Goal: Entertainment & Leisure: Browse casually

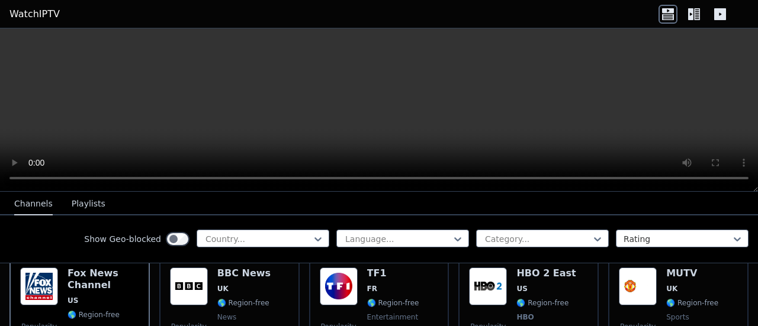
scroll to position [118, 0]
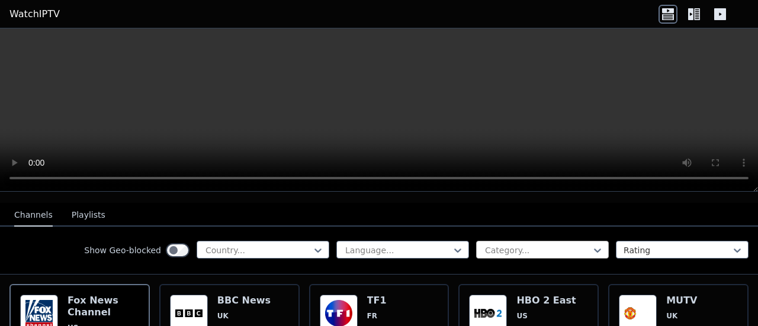
click at [540, 245] on div at bounding box center [538, 251] width 108 height 12
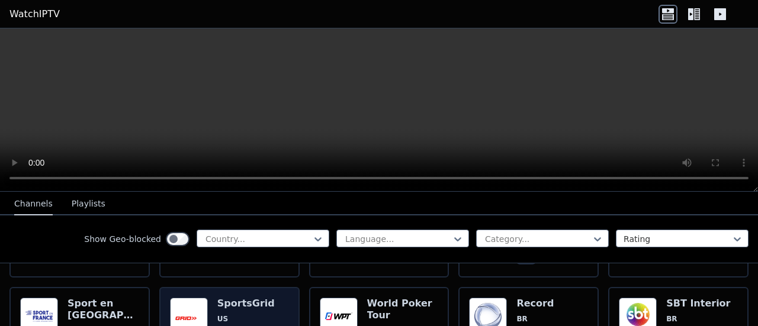
scroll to position [1540, 0]
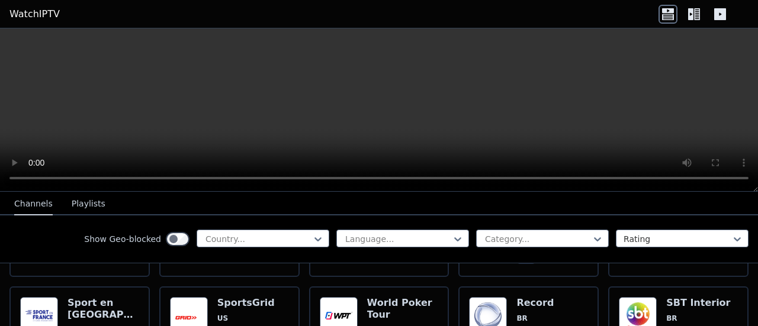
click at [697, 16] on icon at bounding box center [694, 14] width 19 height 19
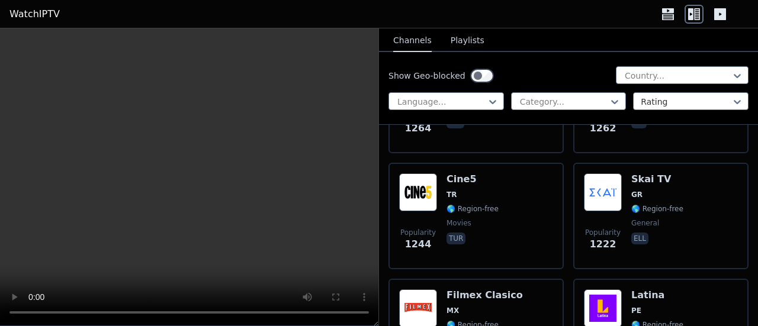
scroll to position [2725, 0]
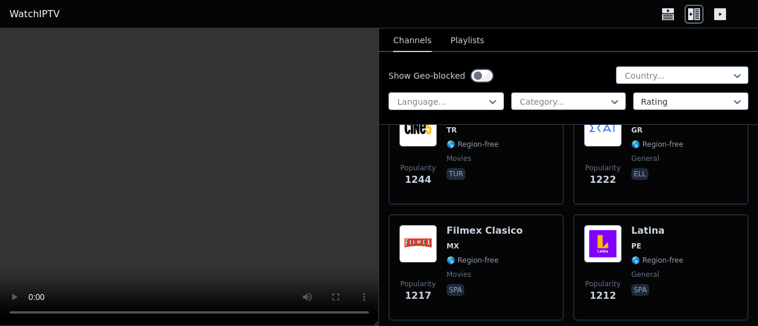
click at [472, 97] on div at bounding box center [441, 102] width 91 height 12
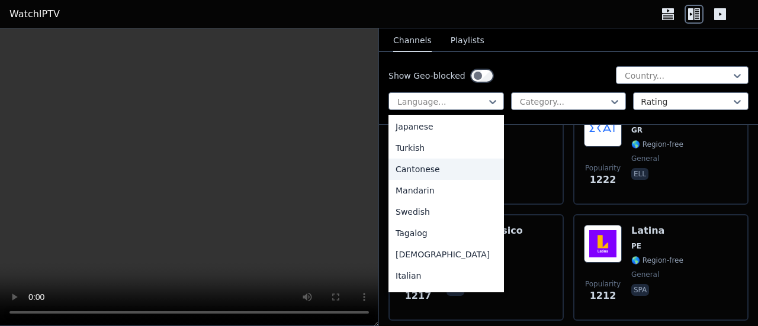
scroll to position [296, 0]
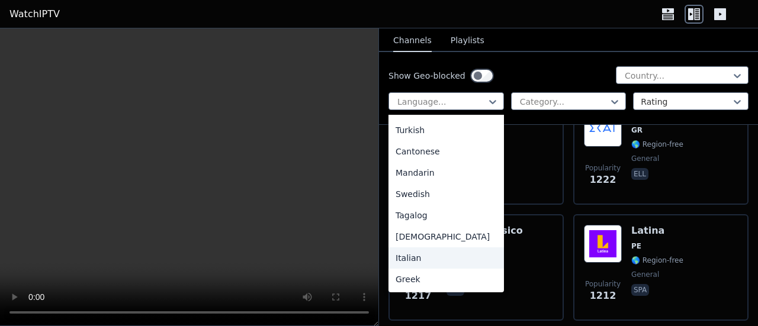
click at [430, 254] on div "Italian" at bounding box center [447, 258] width 116 height 21
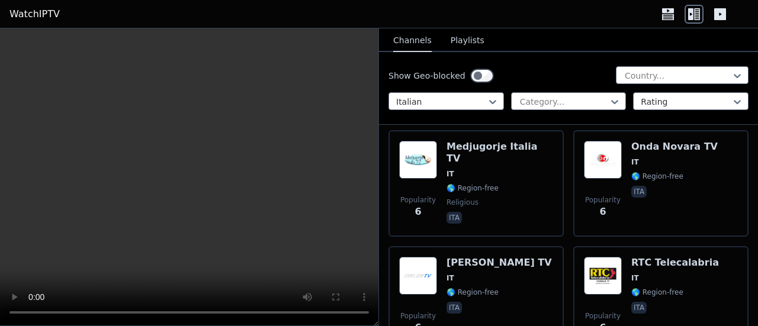
scroll to position [13144, 0]
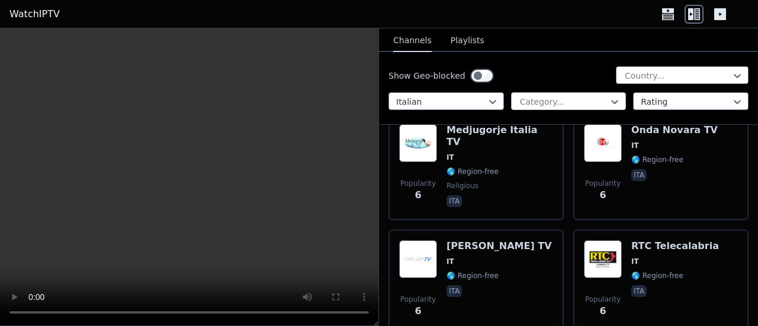
click at [568, 101] on div at bounding box center [564, 102] width 91 height 12
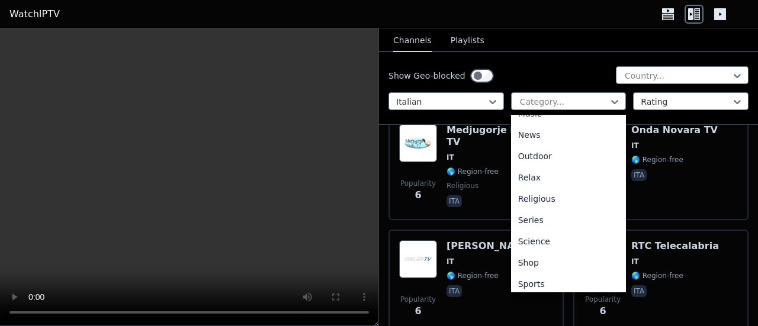
scroll to position [403, 0]
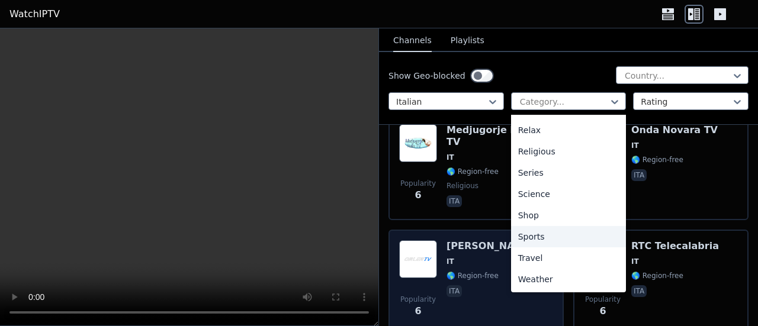
click at [553, 237] on div "Sports" at bounding box center [569, 236] width 116 height 21
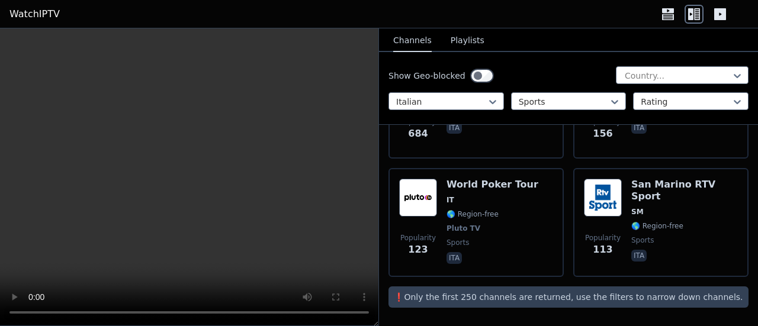
scroll to position [210, 0]
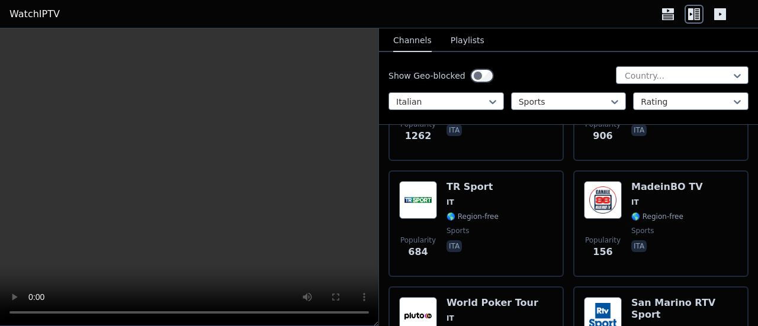
click at [460, 41] on button "Playlists" at bounding box center [468, 41] width 34 height 23
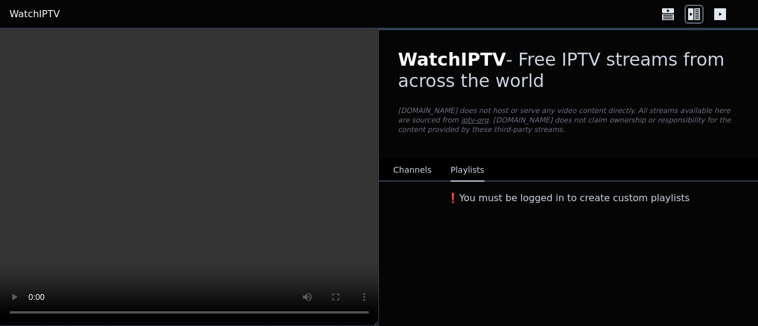
click at [413, 43] on div "WatchIPTV - Free IPTV streams from across the world [DOMAIN_NAME] does not host…" at bounding box center [568, 94] width 379 height 128
